Goal: Task Accomplishment & Management: Complete application form

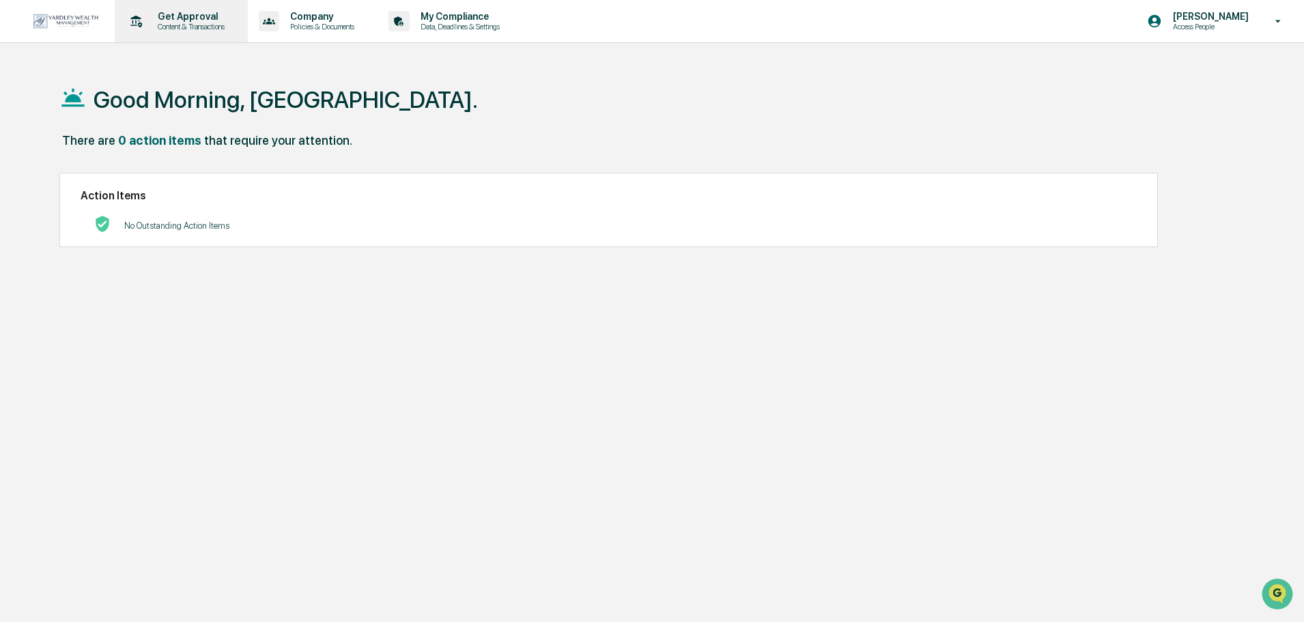
click at [215, 23] on p "Content & Transactions" at bounding box center [189, 27] width 85 height 10
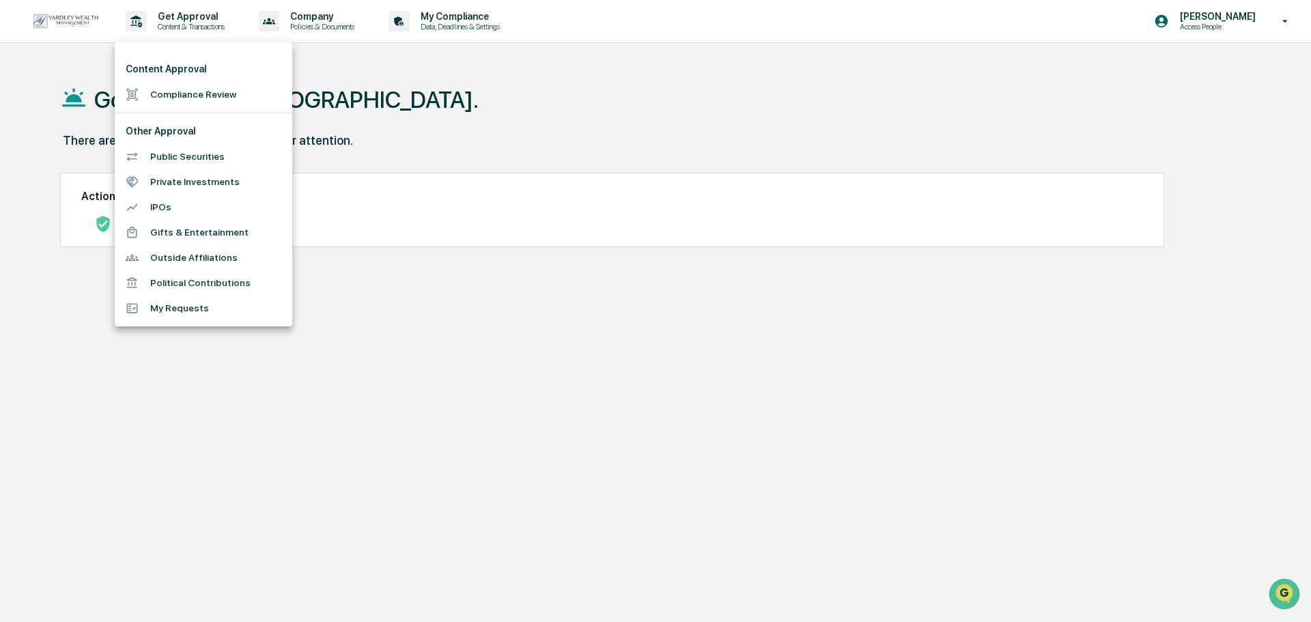
click at [222, 92] on li "Compliance Review" at bounding box center [204, 94] width 178 height 25
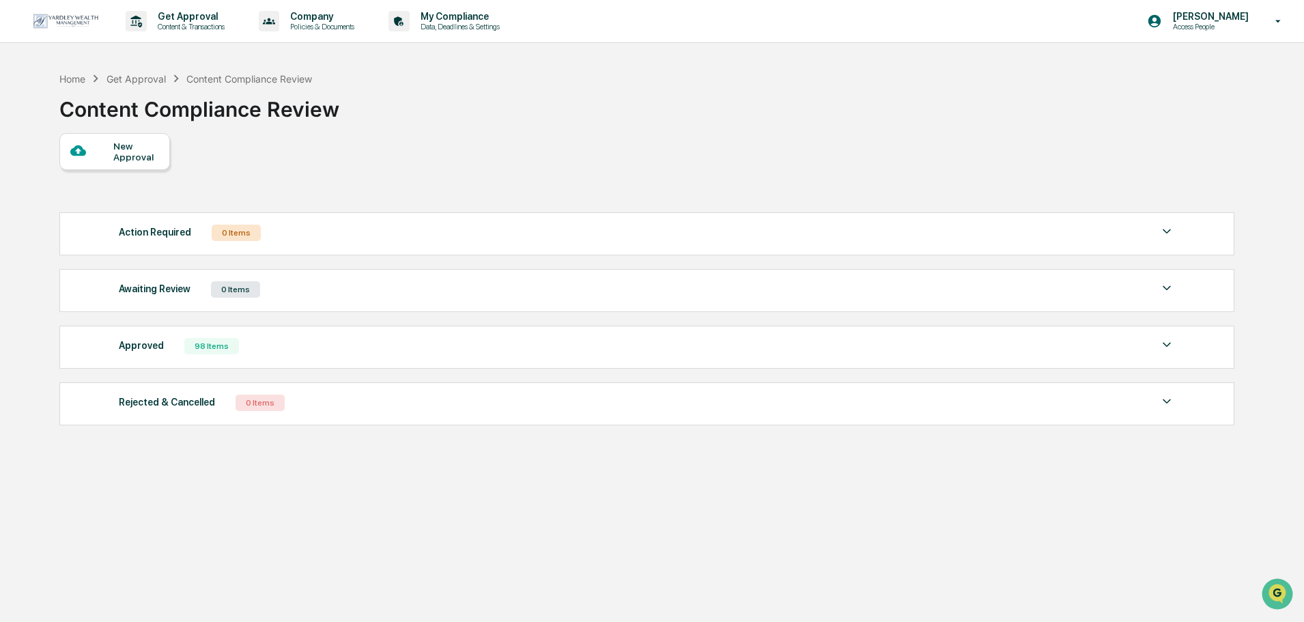
click at [135, 145] on div "New Approval" at bounding box center [136, 152] width 46 height 22
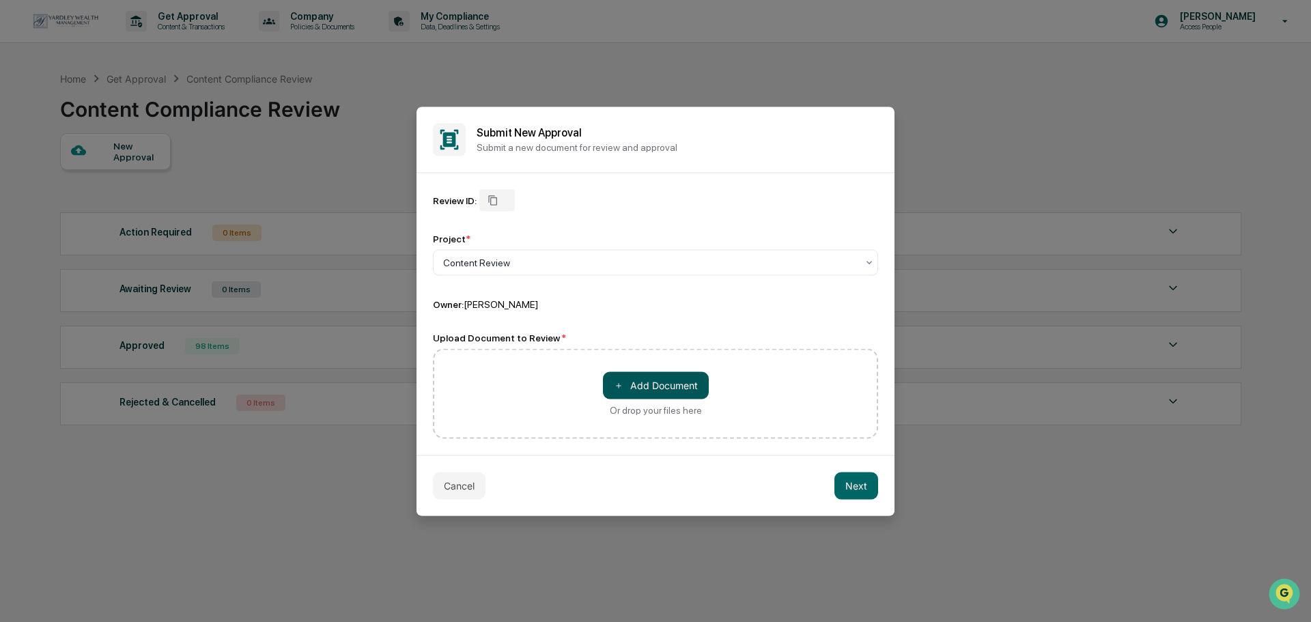
click at [664, 389] on button "＋ Add Document" at bounding box center [656, 385] width 106 height 27
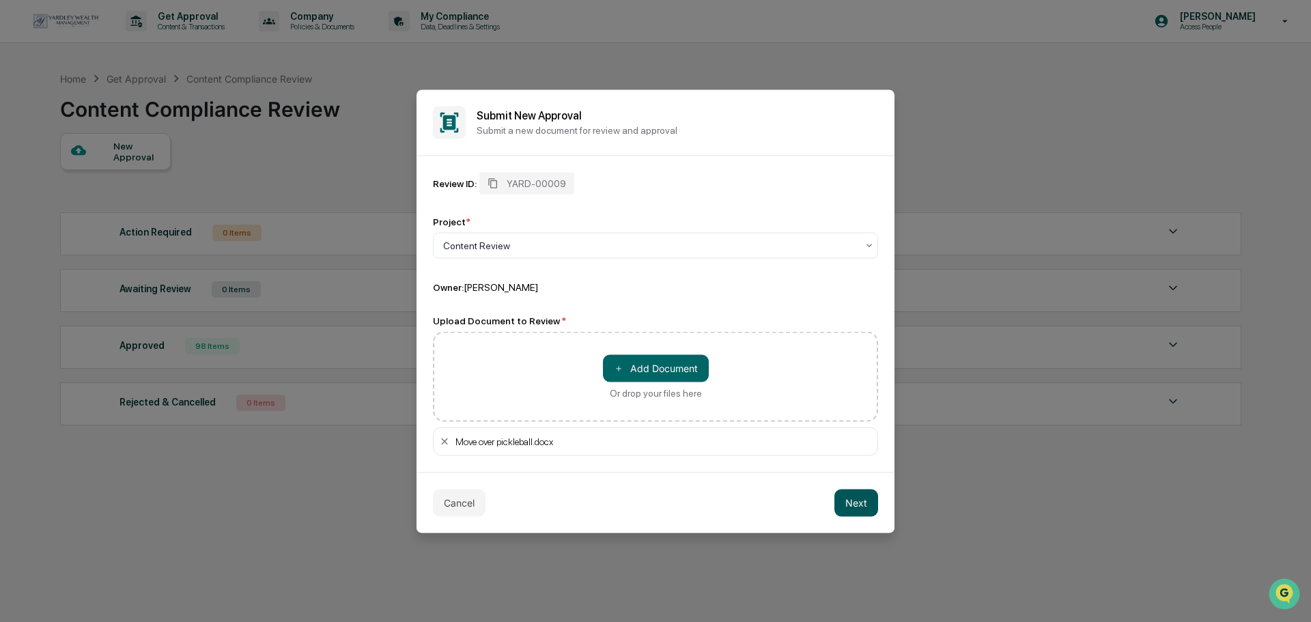
click at [854, 498] on button "Next" at bounding box center [857, 502] width 44 height 27
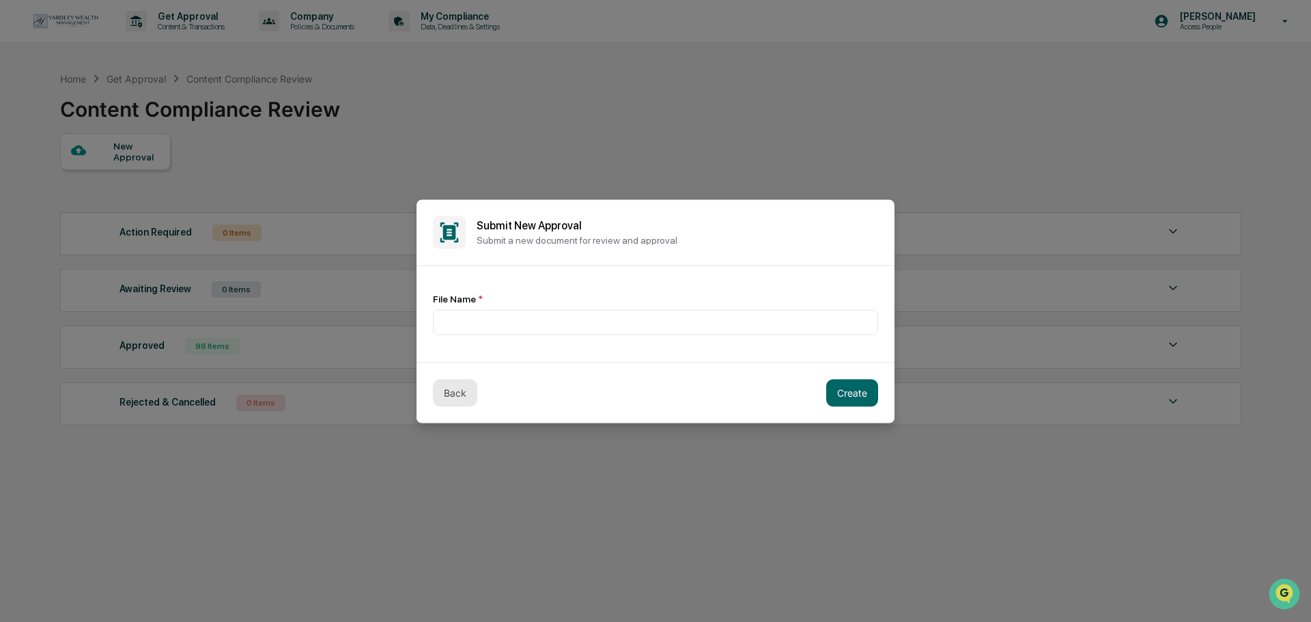
click at [462, 391] on button "Back" at bounding box center [455, 392] width 44 height 27
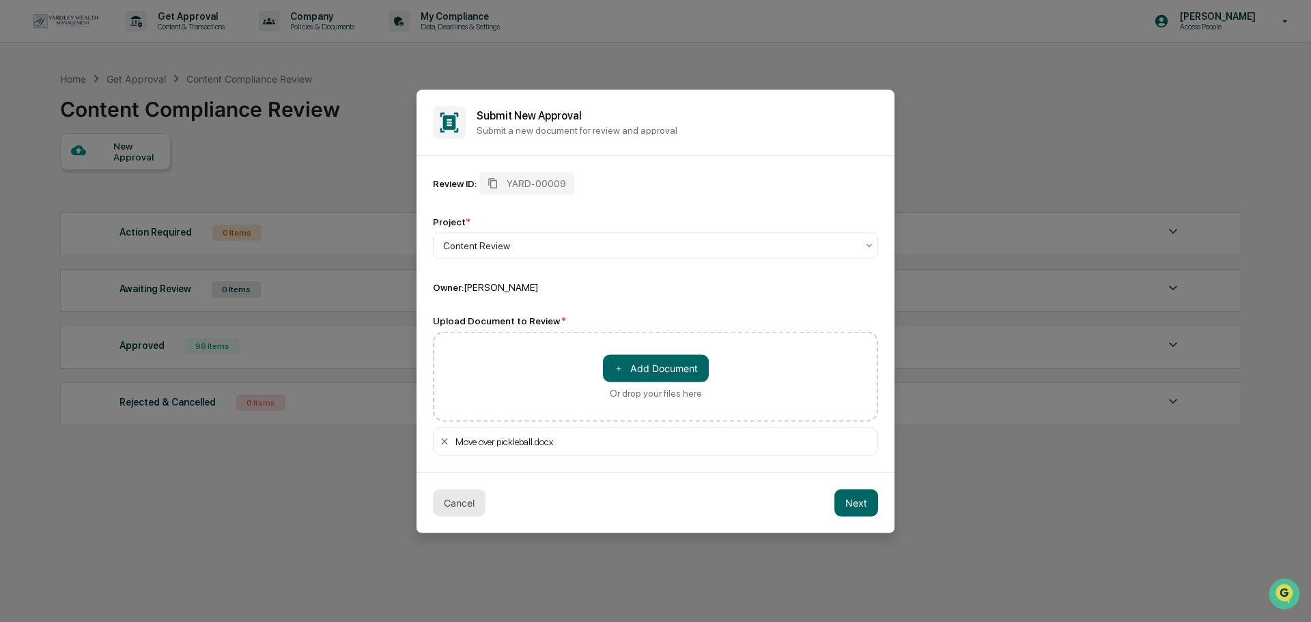
click at [464, 501] on button "Cancel" at bounding box center [459, 502] width 53 height 27
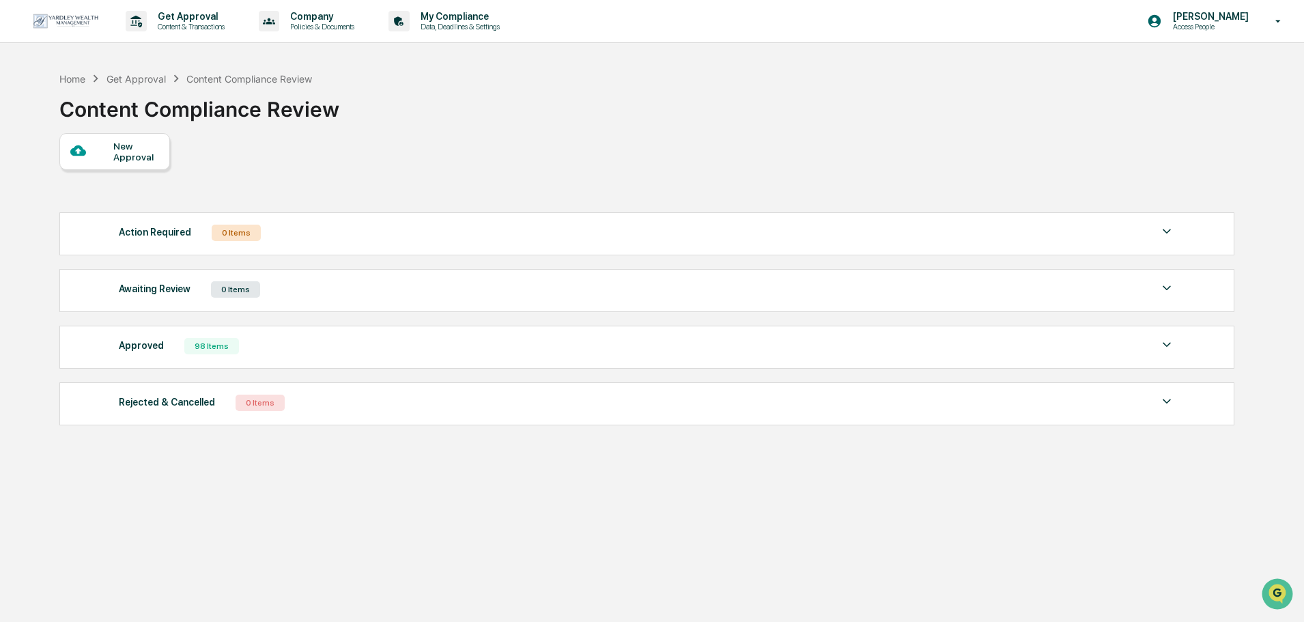
click at [154, 158] on div "New Approval" at bounding box center [136, 152] width 46 height 22
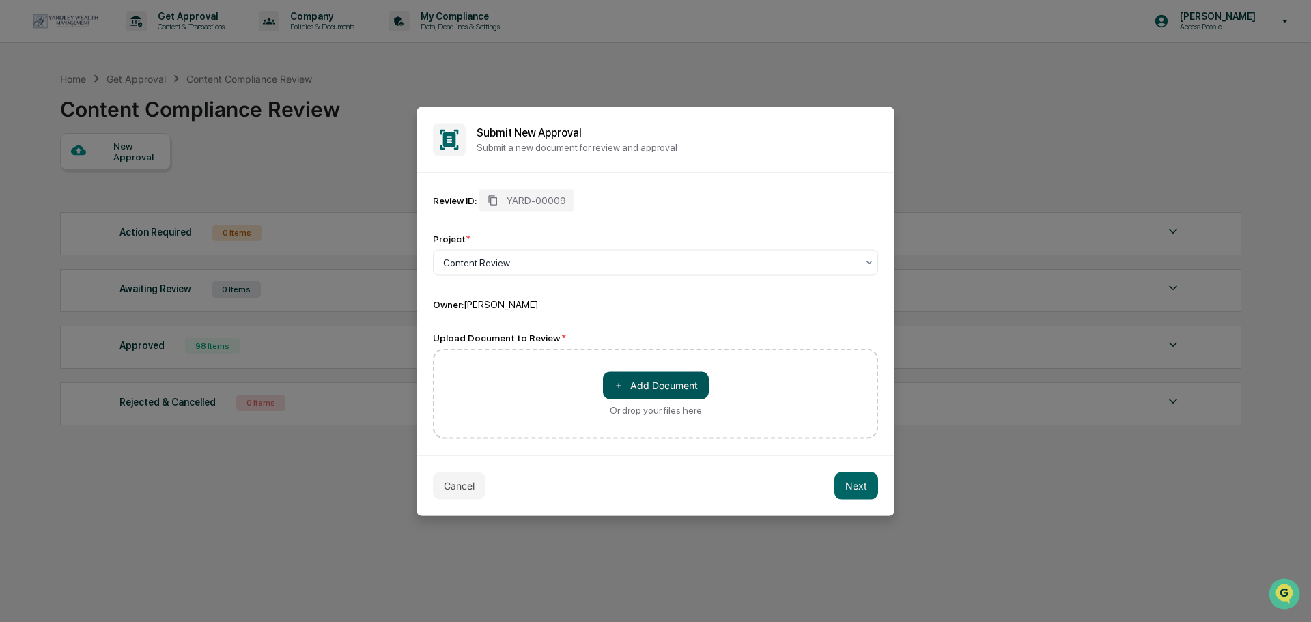
click at [639, 388] on button "＋ Add Document" at bounding box center [656, 385] width 106 height 27
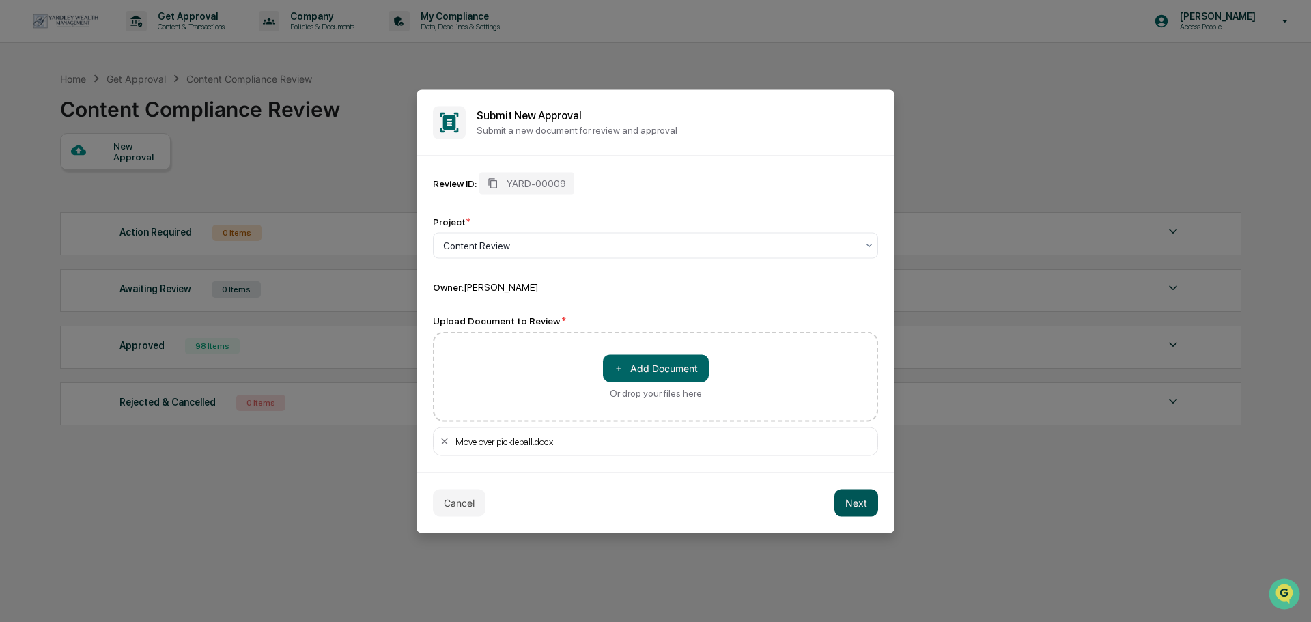
click at [869, 509] on button "Next" at bounding box center [857, 502] width 44 height 27
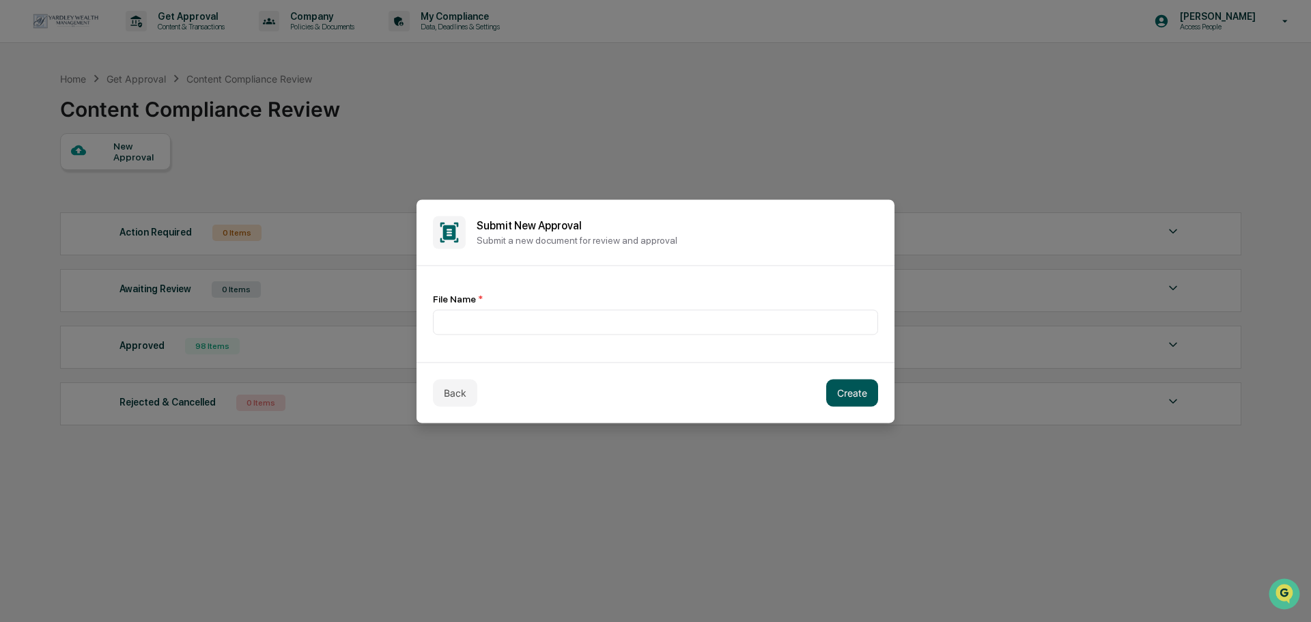
click at [857, 390] on button "Create" at bounding box center [852, 392] width 52 height 27
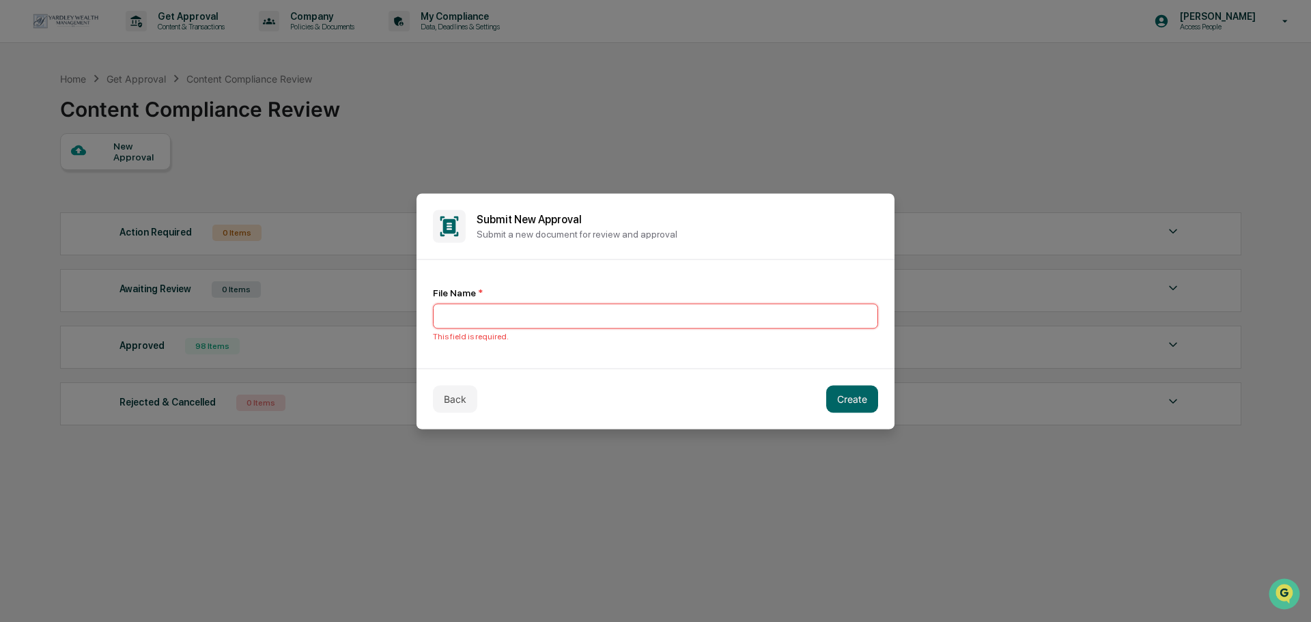
click at [602, 317] on input at bounding box center [655, 315] width 445 height 25
click at [494, 317] on input "****" at bounding box center [655, 315] width 445 height 25
type input "*"
paste input "**********"
type input "**********"
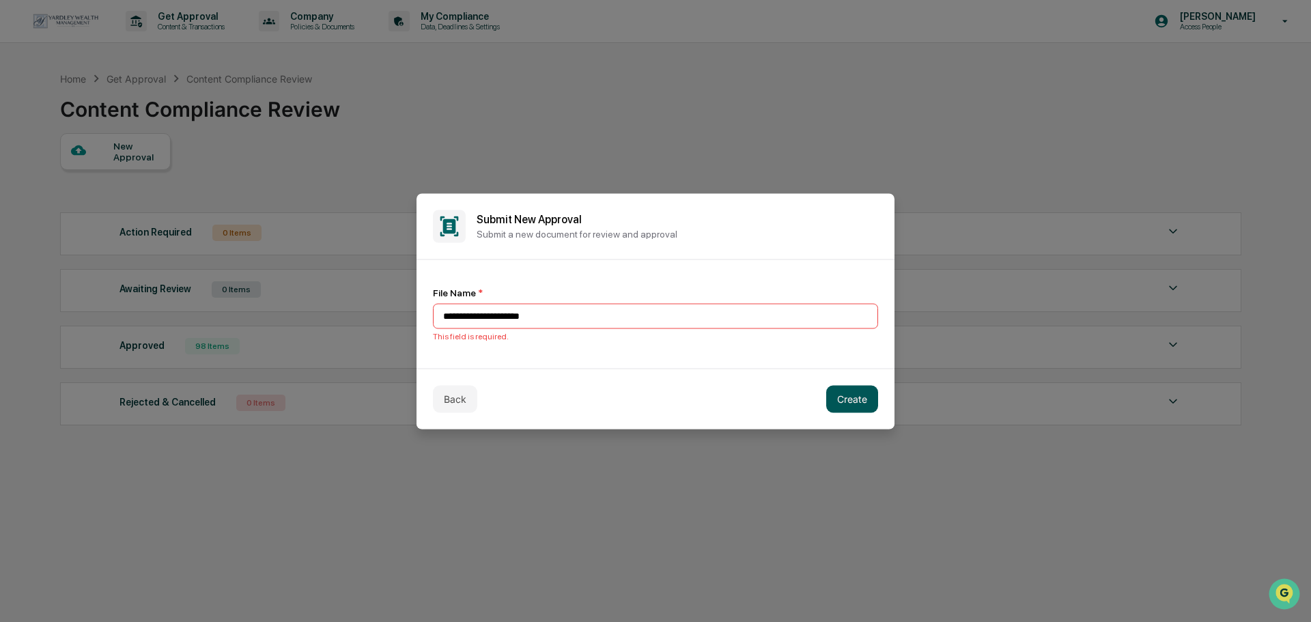
click at [839, 397] on button "Create" at bounding box center [852, 398] width 52 height 27
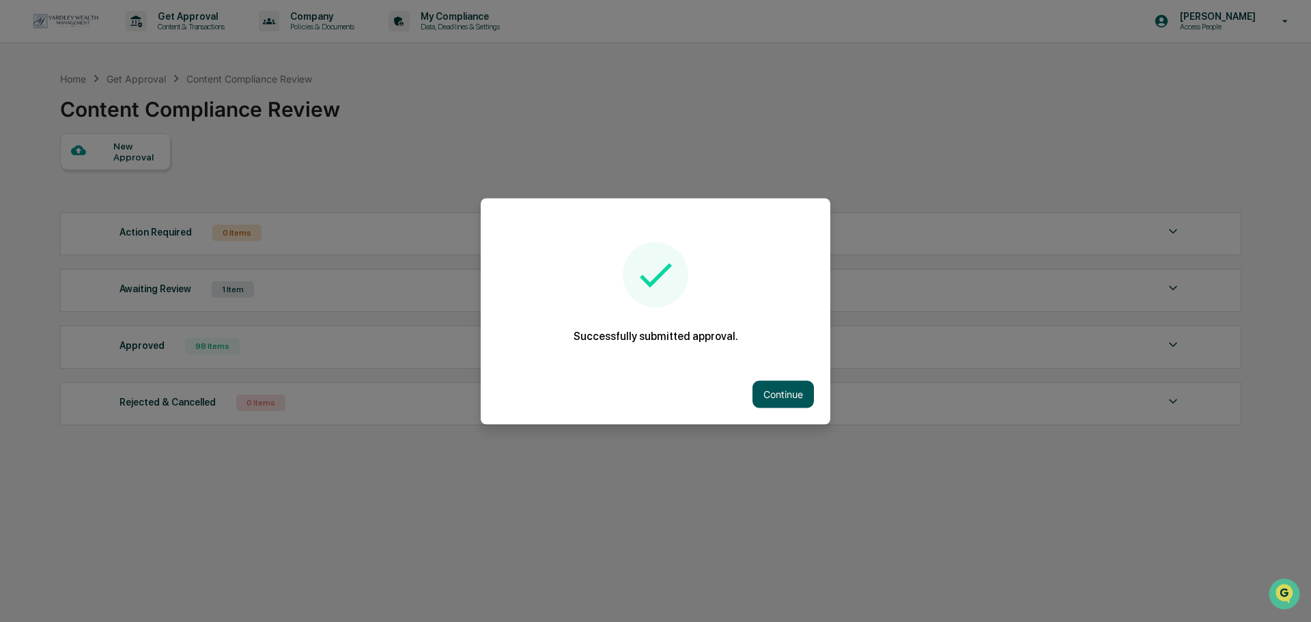
click at [775, 388] on button "Continue" at bounding box center [783, 393] width 61 height 27
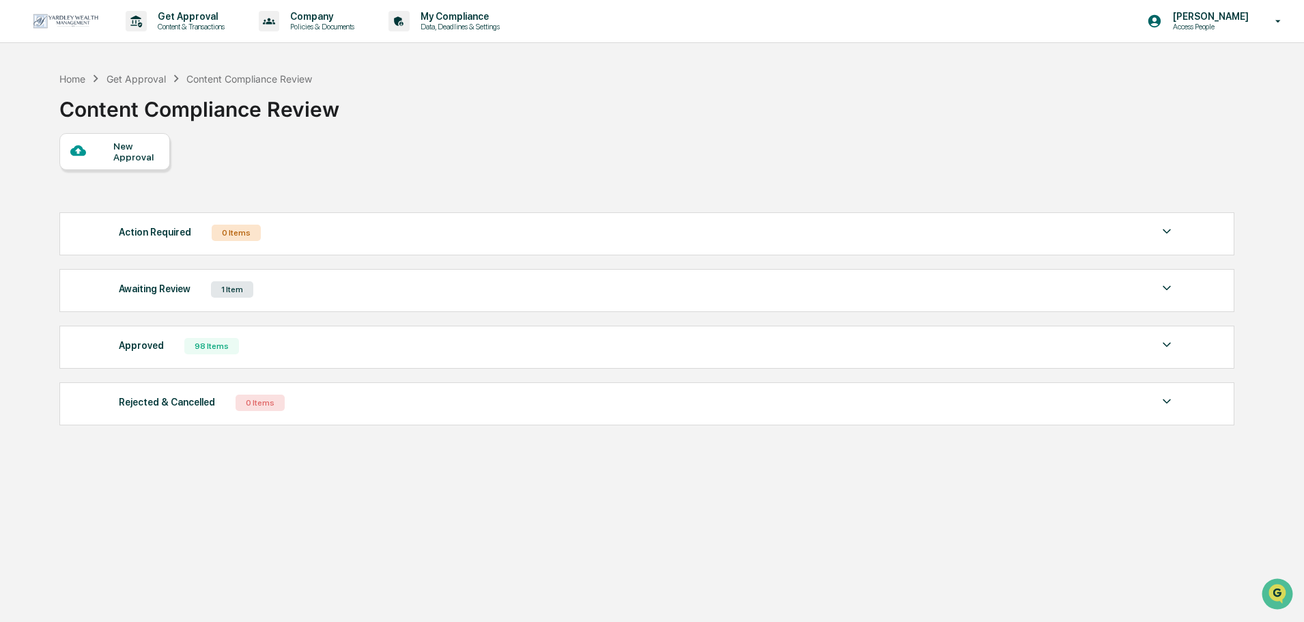
click at [296, 289] on div "Awaiting Review 1 Item" at bounding box center [647, 289] width 1057 height 19
